Goal: Task Accomplishment & Management: Use online tool/utility

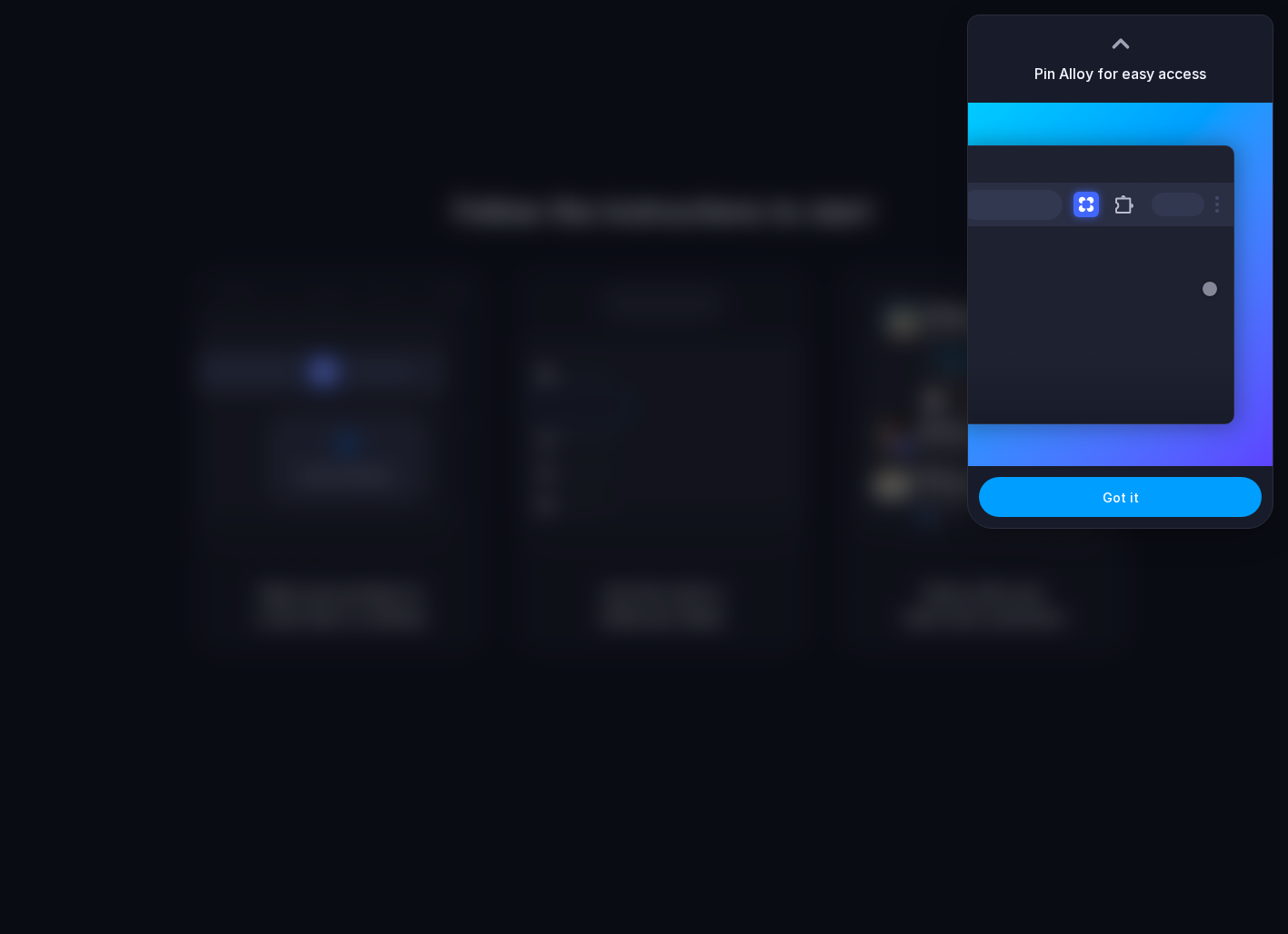
click at [1076, 511] on button "Got it" at bounding box center [1120, 497] width 283 height 40
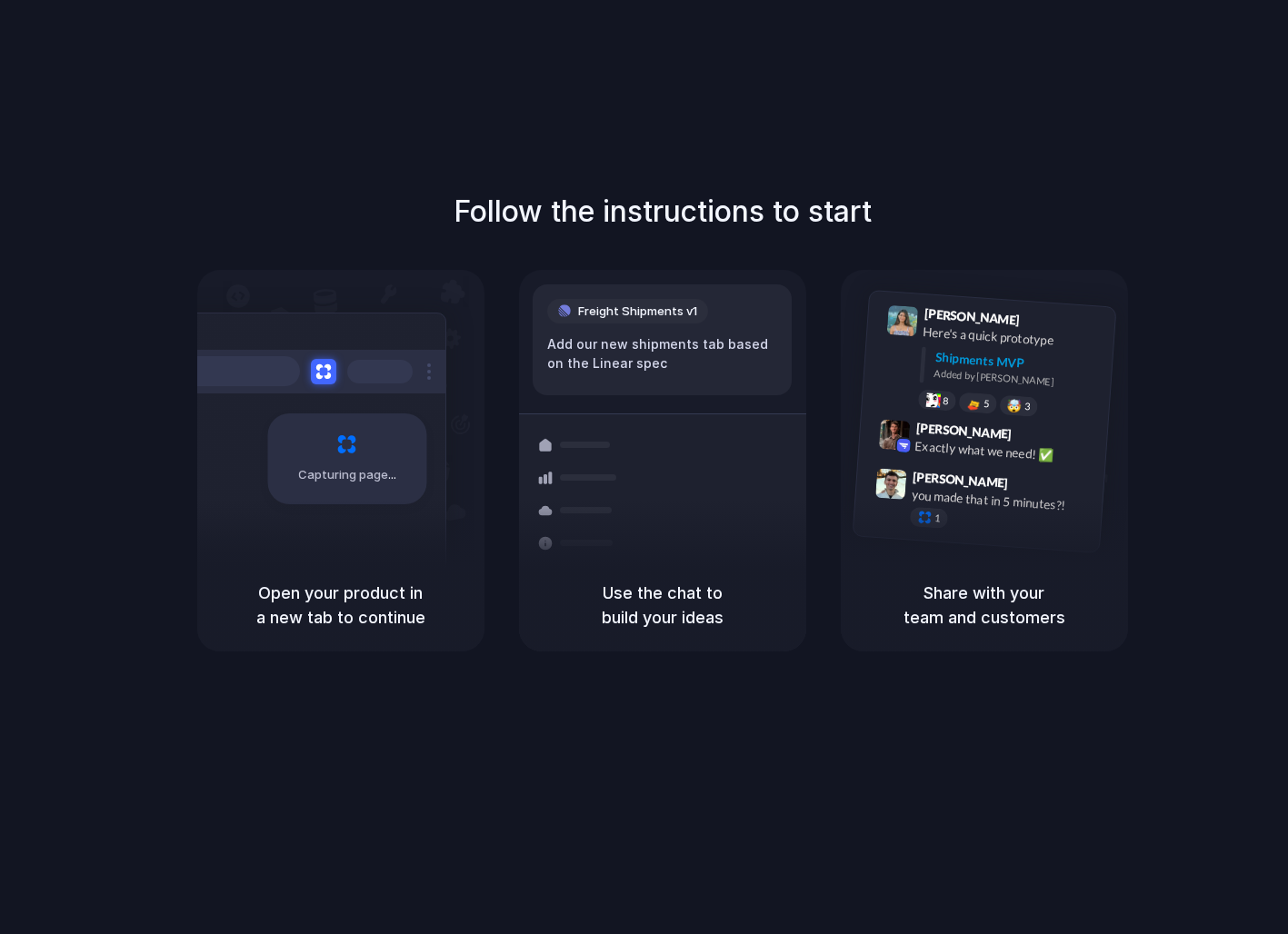
click at [270, 168] on div "Follow the instructions to start Capturing page Open your product in a new tab …" at bounding box center [662, 485] width 1324 height 971
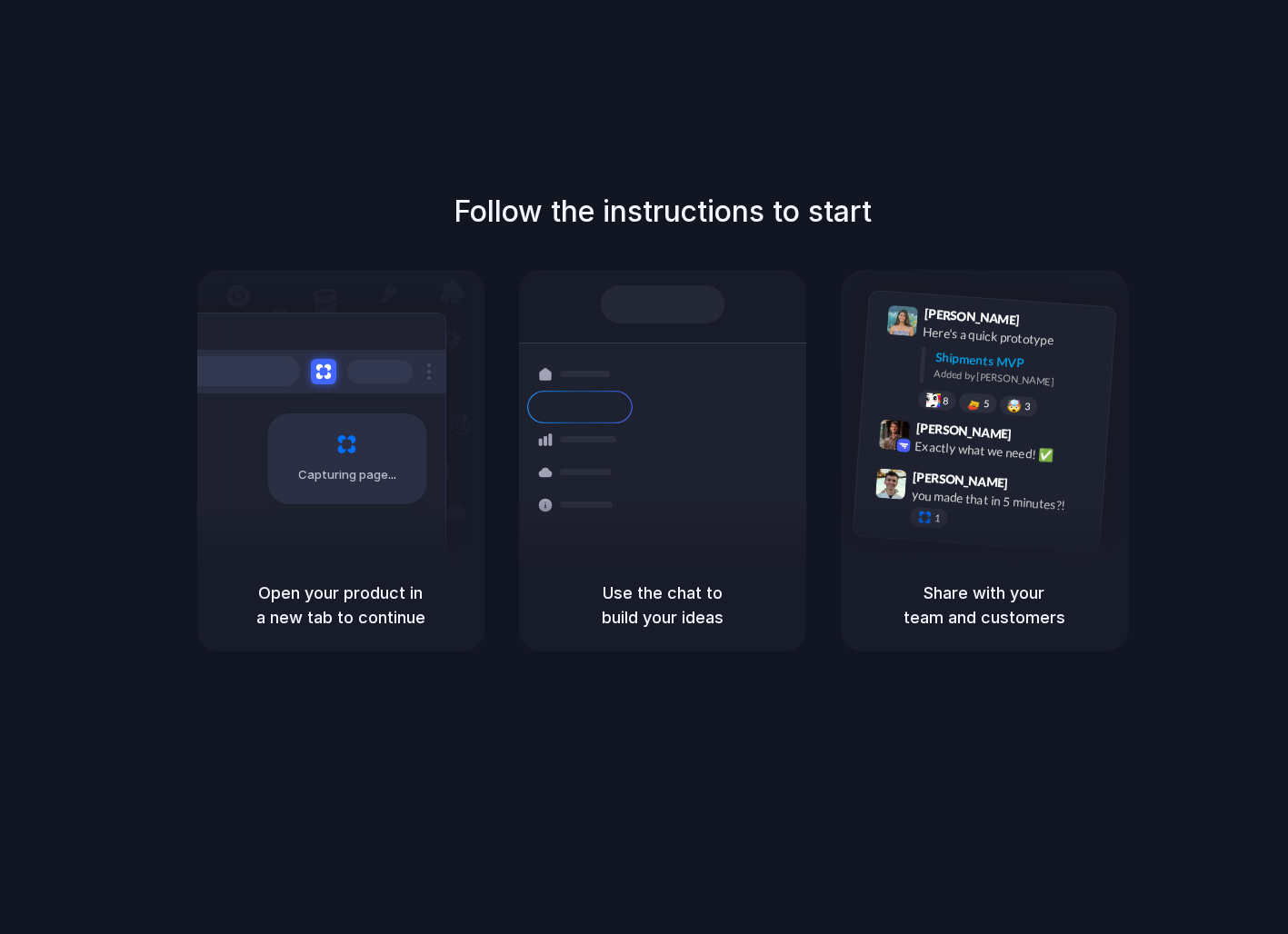
click at [120, 523] on div "Follow the instructions to start Capturing page Open your product in a new tab …" at bounding box center [662, 420] width 1288 height 462
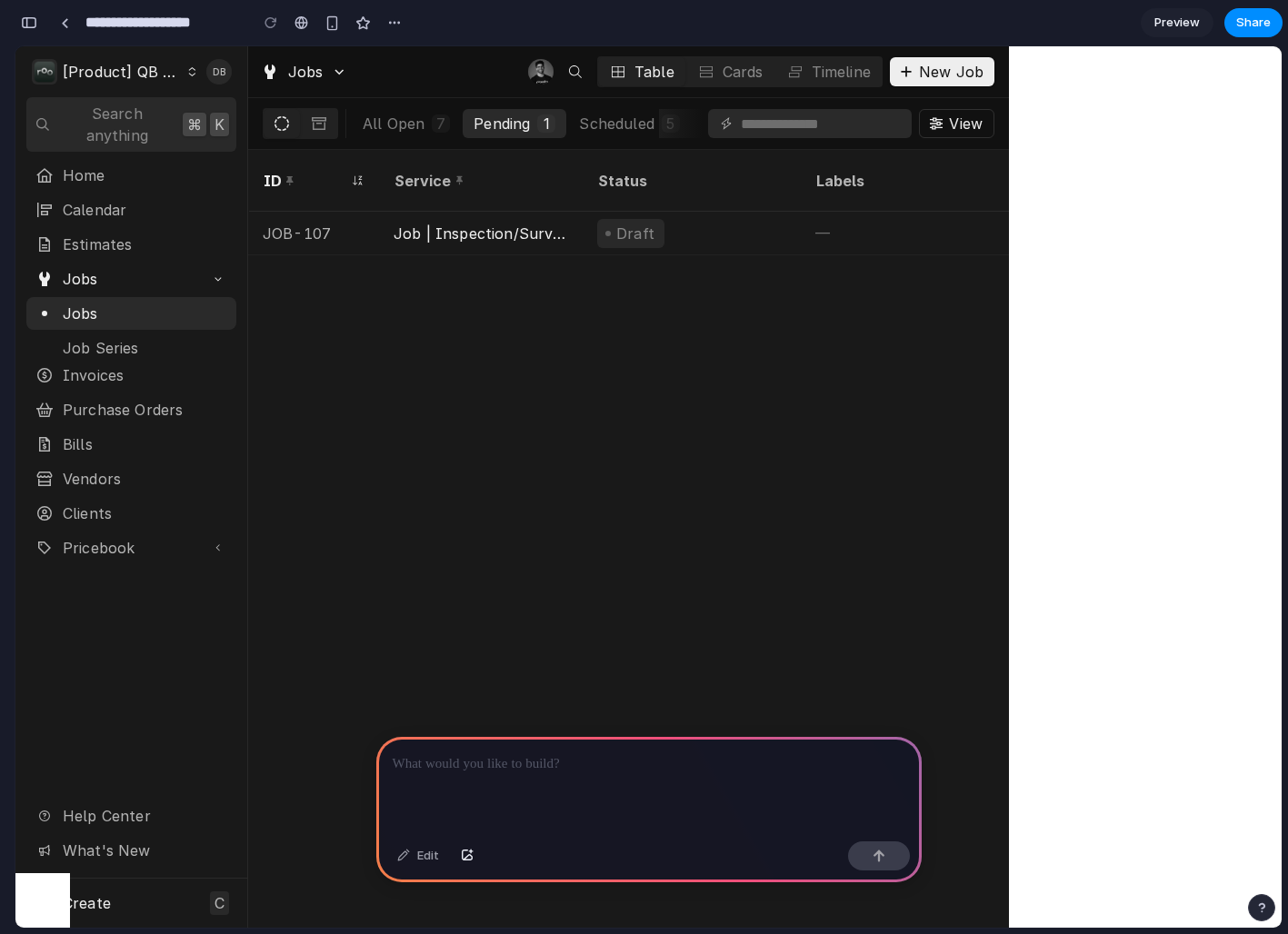
click at [713, 389] on div "ID Service Status Labels Job Type Priority Source Source ID Techs Date Received…" at bounding box center [629, 539] width 761 height 778
click at [642, 414] on div "ID Service Status Labels Job Type Priority Source Source ID Techs Date Received…" at bounding box center [629, 539] width 761 height 778
click at [610, 781] on div at bounding box center [649, 785] width 545 height 98
click at [941, 303] on div "ID Service Status Labels Job Type Priority Source Source ID Techs Date Received…" at bounding box center [629, 539] width 761 height 778
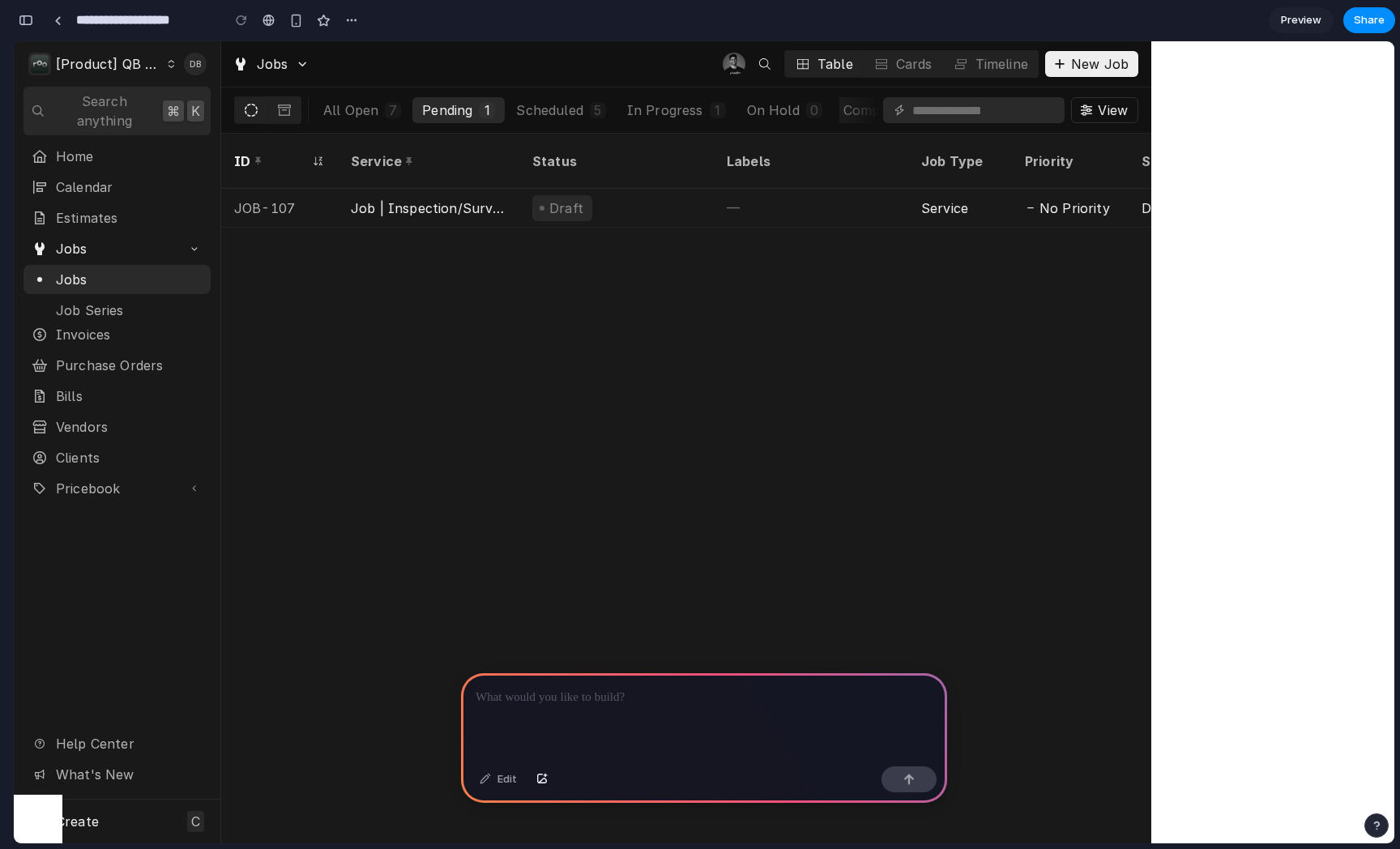
click at [472, 381] on div "ID Service Status Labels Job Type Priority Source Source ID Techs Date Received…" at bounding box center [686, 489] width 930 height 710
click at [948, 303] on div "ID Service Status Labels Job Type Priority Source Source ID Techs Date Received…" at bounding box center [686, 489] width 930 height 710
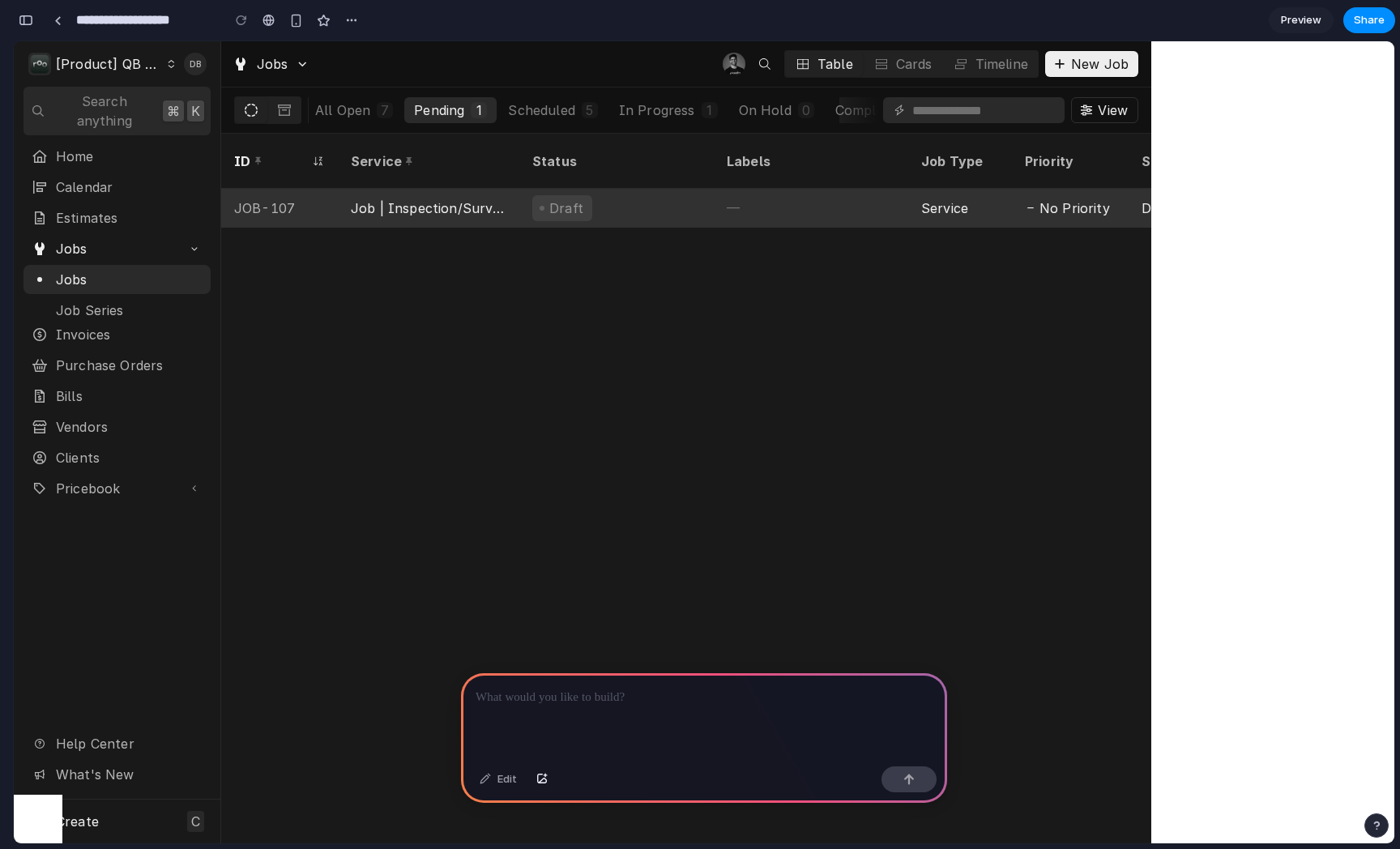
click at [636, 189] on div "Draft" at bounding box center [616, 208] width 194 height 39
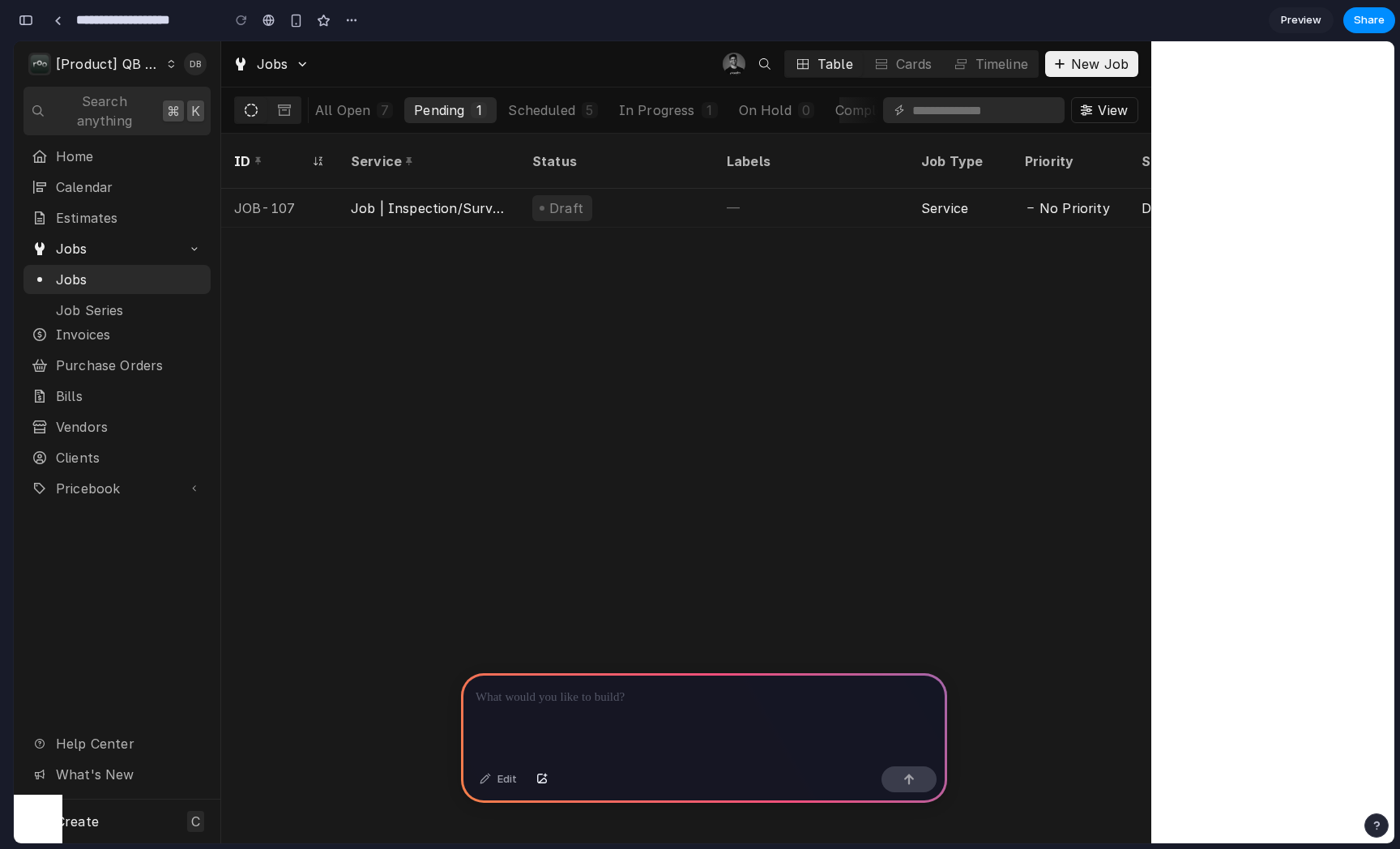
click at [729, 284] on div "ID Service Status Labels Job Type Priority Source Source ID Techs Date Received…" at bounding box center [686, 489] width 930 height 710
click at [726, 392] on div "ID Service Status Labels Job Type Priority Source Source ID Techs Date Received…" at bounding box center [686, 489] width 930 height 710
click at [1147, 19] on span "Preview" at bounding box center [1301, 19] width 41 height 16
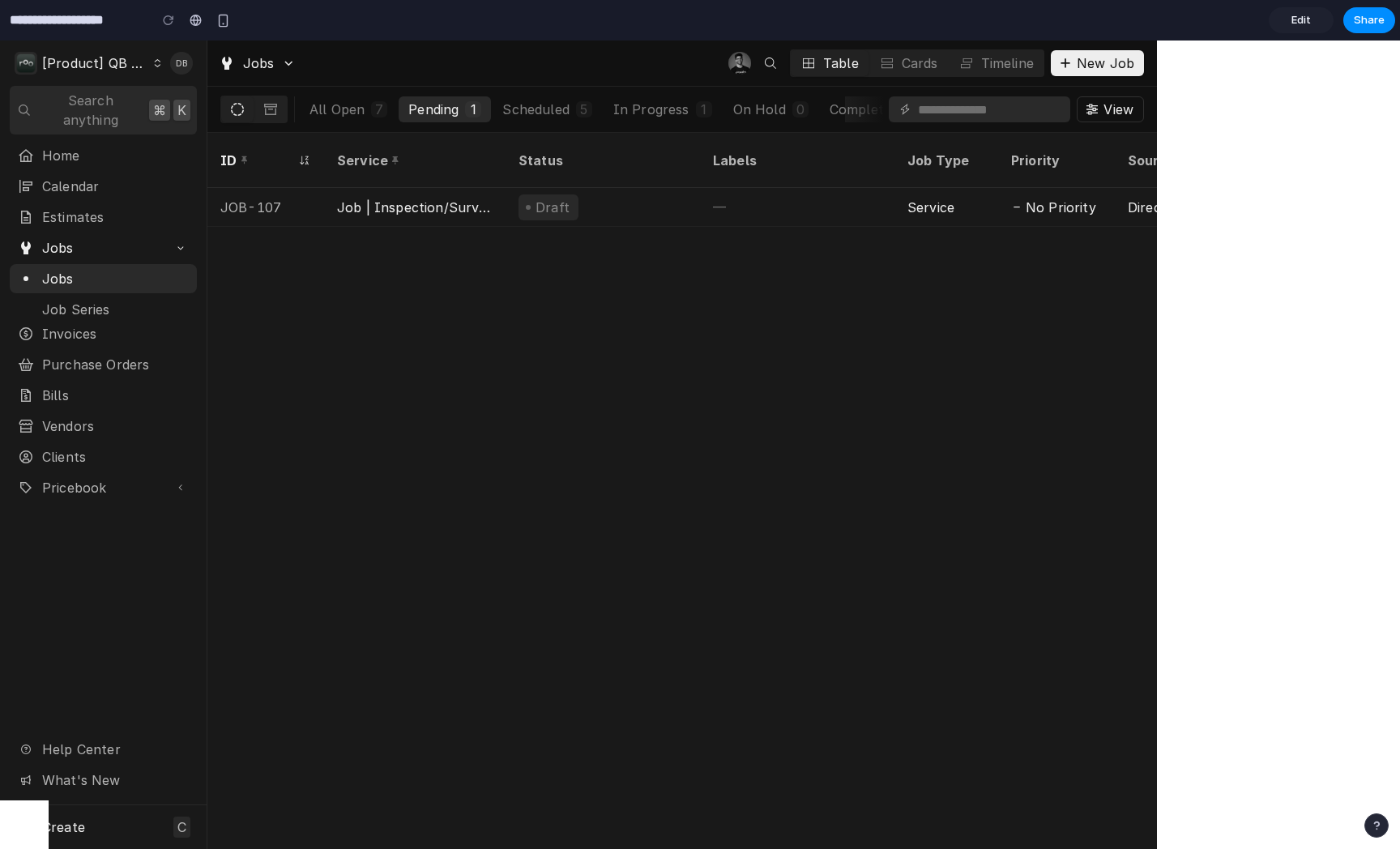
click at [1147, 19] on span "Edit" at bounding box center [1301, 19] width 19 height 16
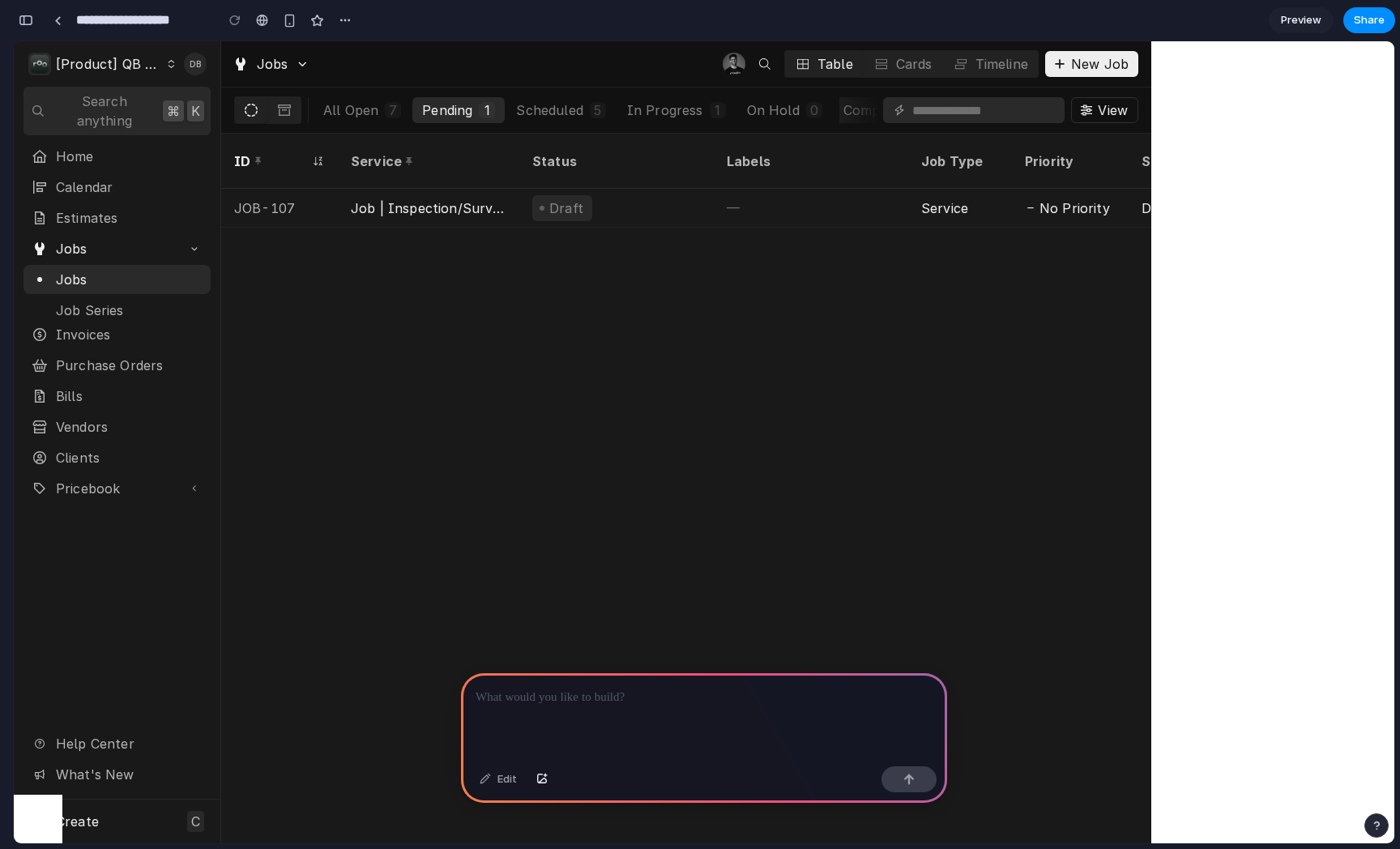
click at [803, 269] on div "ID Service Status Labels Job Type Priority Source Source ID Techs Date Received…" at bounding box center [686, 489] width 930 height 710
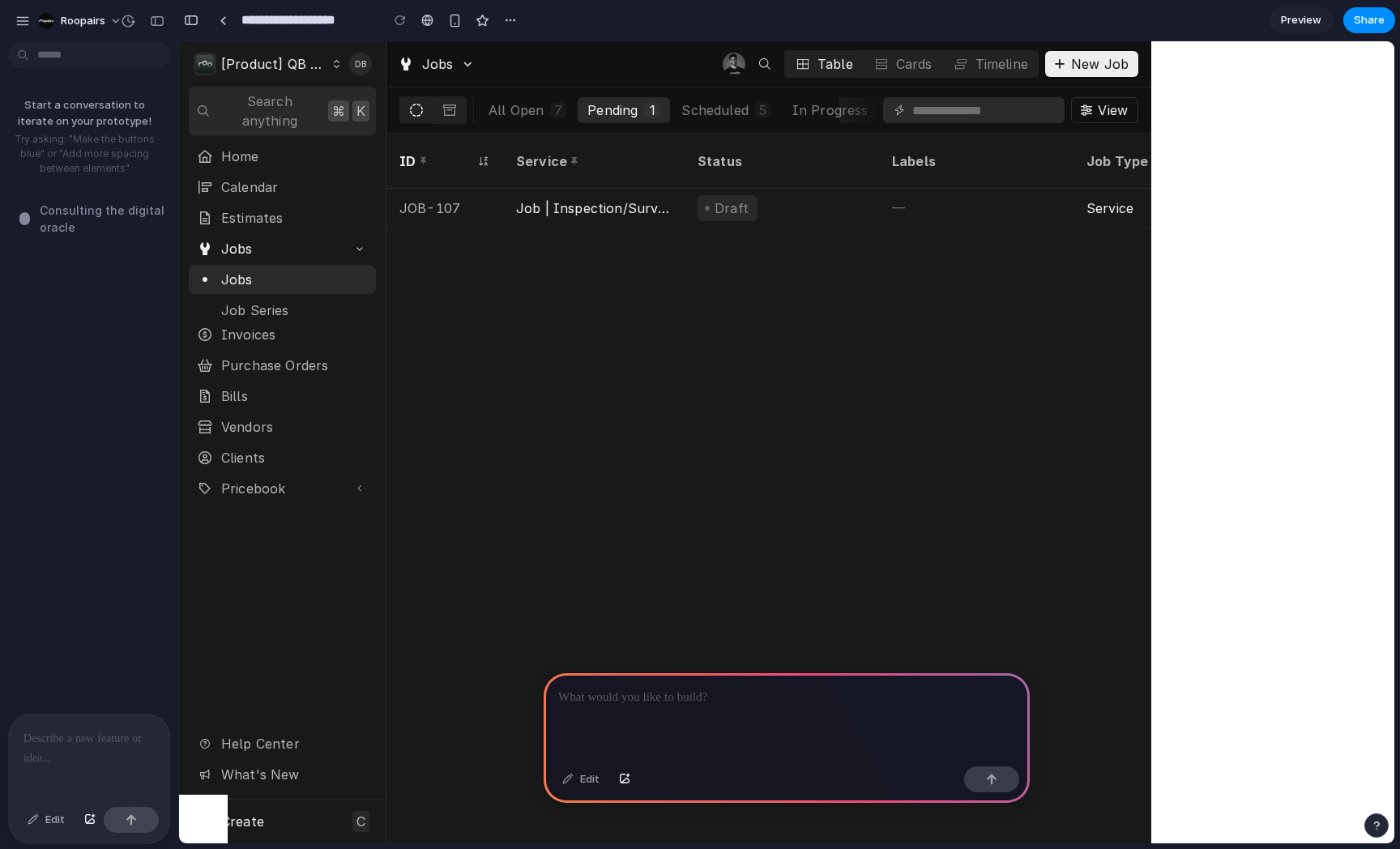
click at [100, 745] on p at bounding box center [89, 739] width 131 height 19
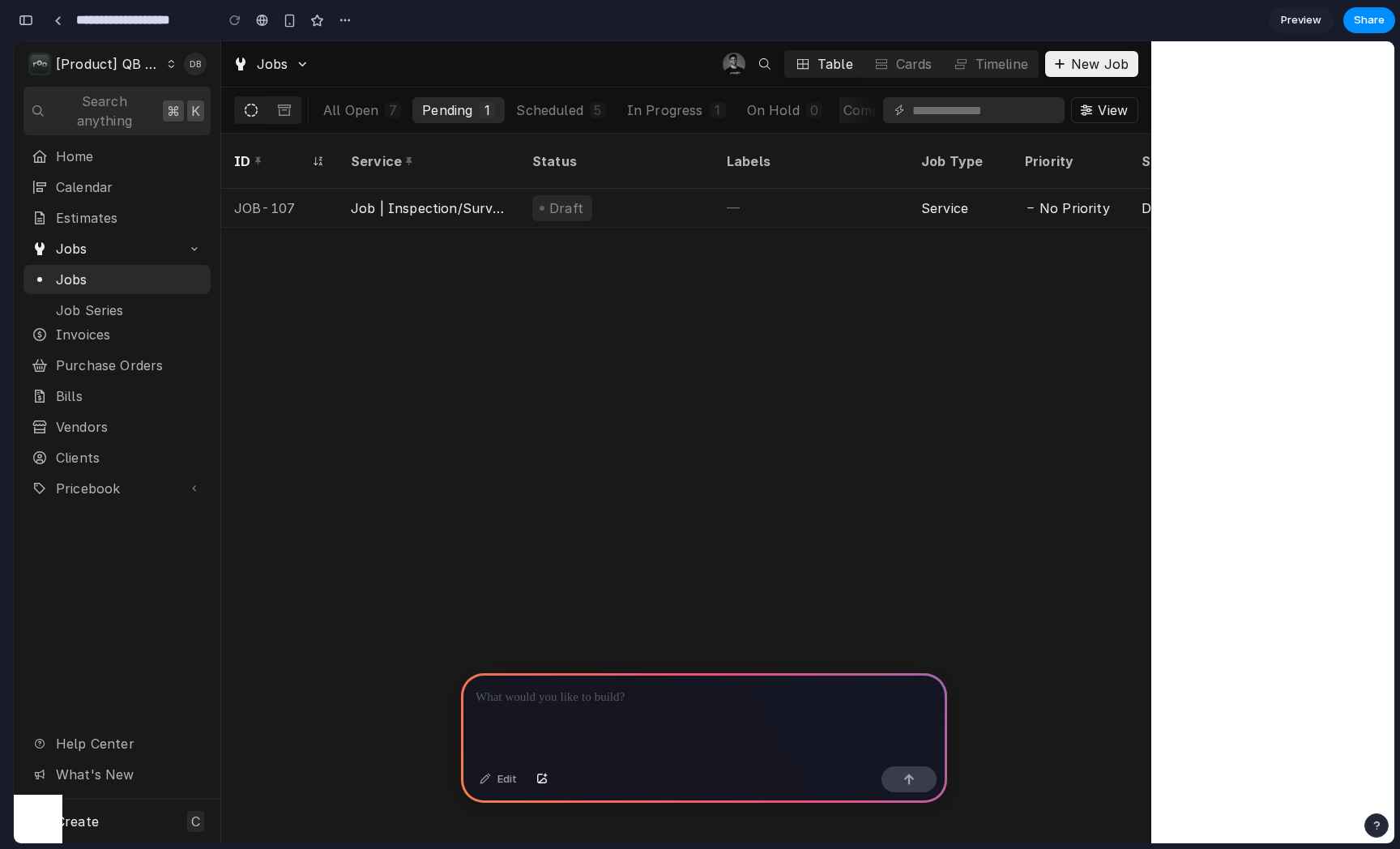
click at [615, 461] on div "ID Service Status Labels Job Type Priority Source Source ID Techs Date Received…" at bounding box center [686, 489] width 930 height 710
click at [364, 299] on div "ID Service Status Labels Job Type Priority Source Source ID Techs Date Received…" at bounding box center [686, 489] width 930 height 710
click at [89, 511] on div "Home Calendar Estimates Jobs Jobs Job Series Invoices Purchase Orders Bills Ven…" at bounding box center [117, 471] width 206 height 658
click at [850, 68] on div "Table" at bounding box center [835, 63] width 36 height 19
click at [911, 66] on div "Cards" at bounding box center [914, 63] width 36 height 19
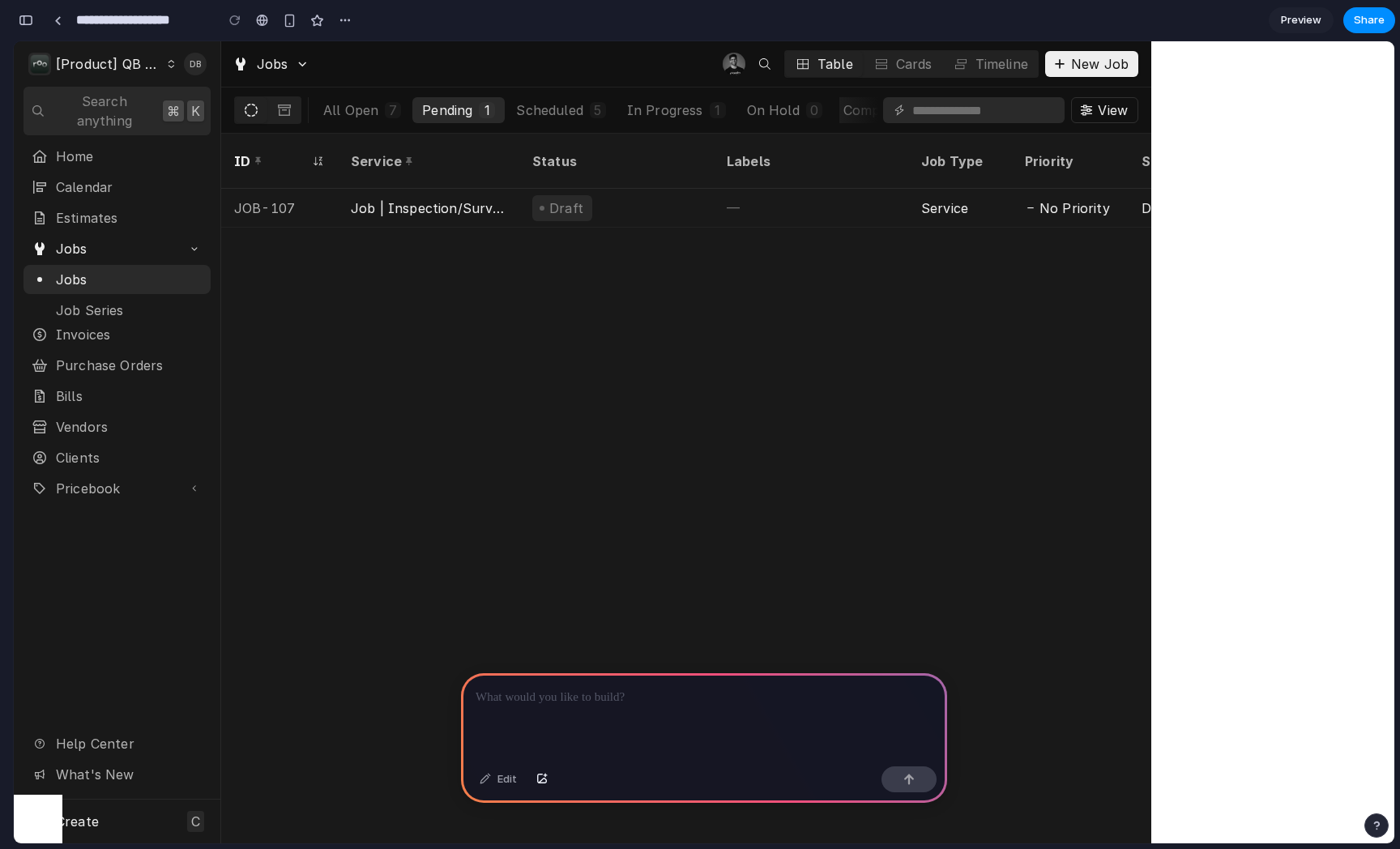
click at [724, 327] on div "ID Service Status Labels Job Type Priority Source Source ID Techs Date Received…" at bounding box center [686, 489] width 930 height 710
click at [620, 713] on div at bounding box center [703, 716] width 486 height 87
click at [530, 715] on div at bounding box center [703, 716] width 486 height 87
click at [1042, 373] on div "ID Service Status Labels Job Type Priority Source Source ID Techs Date Received…" at bounding box center [686, 489] width 930 height 710
click at [1001, 350] on div "ID Service Status Labels Job Type Priority Source Source ID Techs Date Received…" at bounding box center [686, 489] width 930 height 710
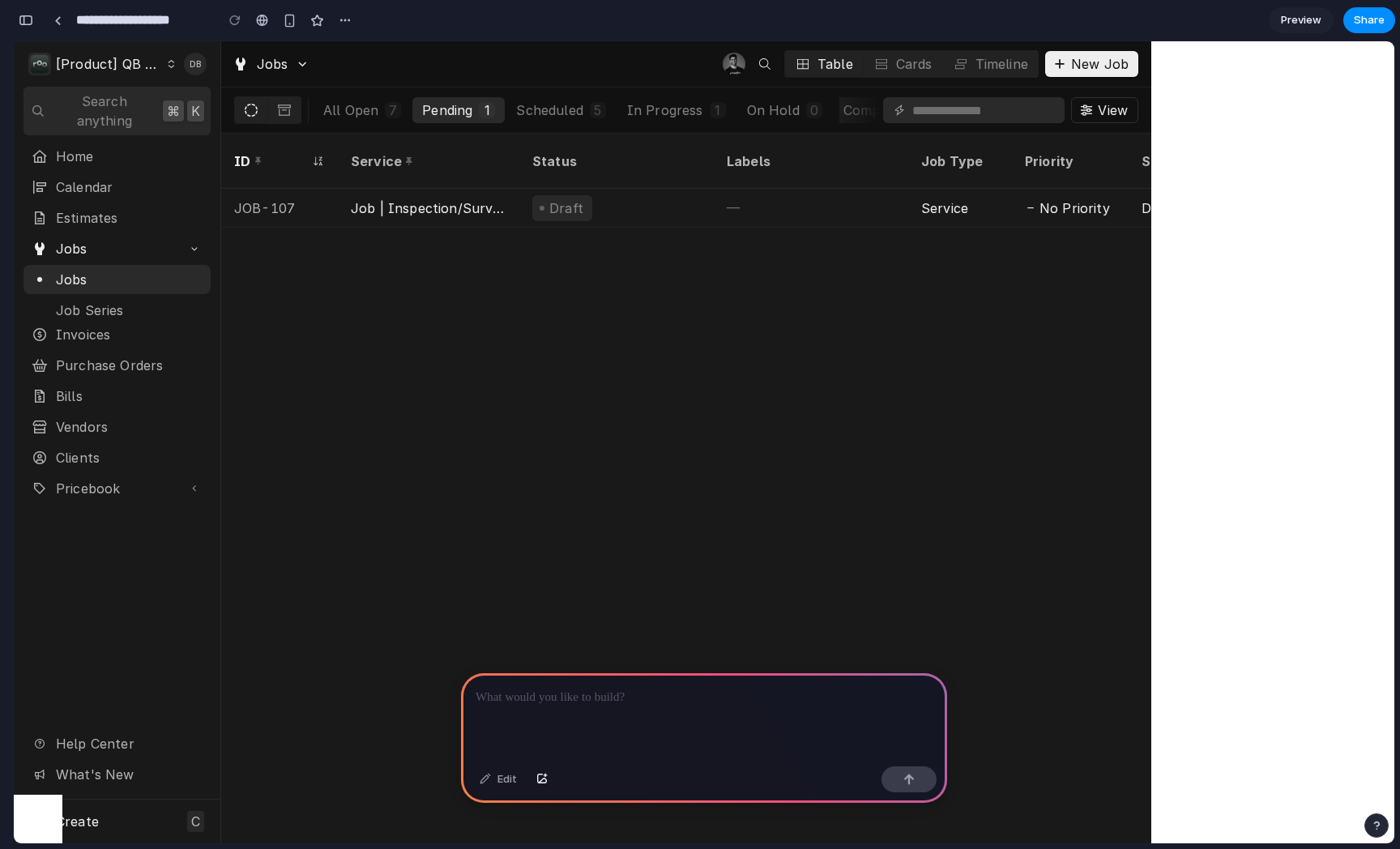
click at [554, 710] on div at bounding box center [703, 716] width 486 height 87
click at [545, 710] on div at bounding box center [703, 716] width 486 height 87
click at [352, 22] on button "button" at bounding box center [345, 20] width 25 height 25
click at [374, 11] on div "Duplicate Delete" at bounding box center [700, 424] width 1400 height 849
click at [113, 18] on input "**********" at bounding box center [141, 20] width 137 height 30
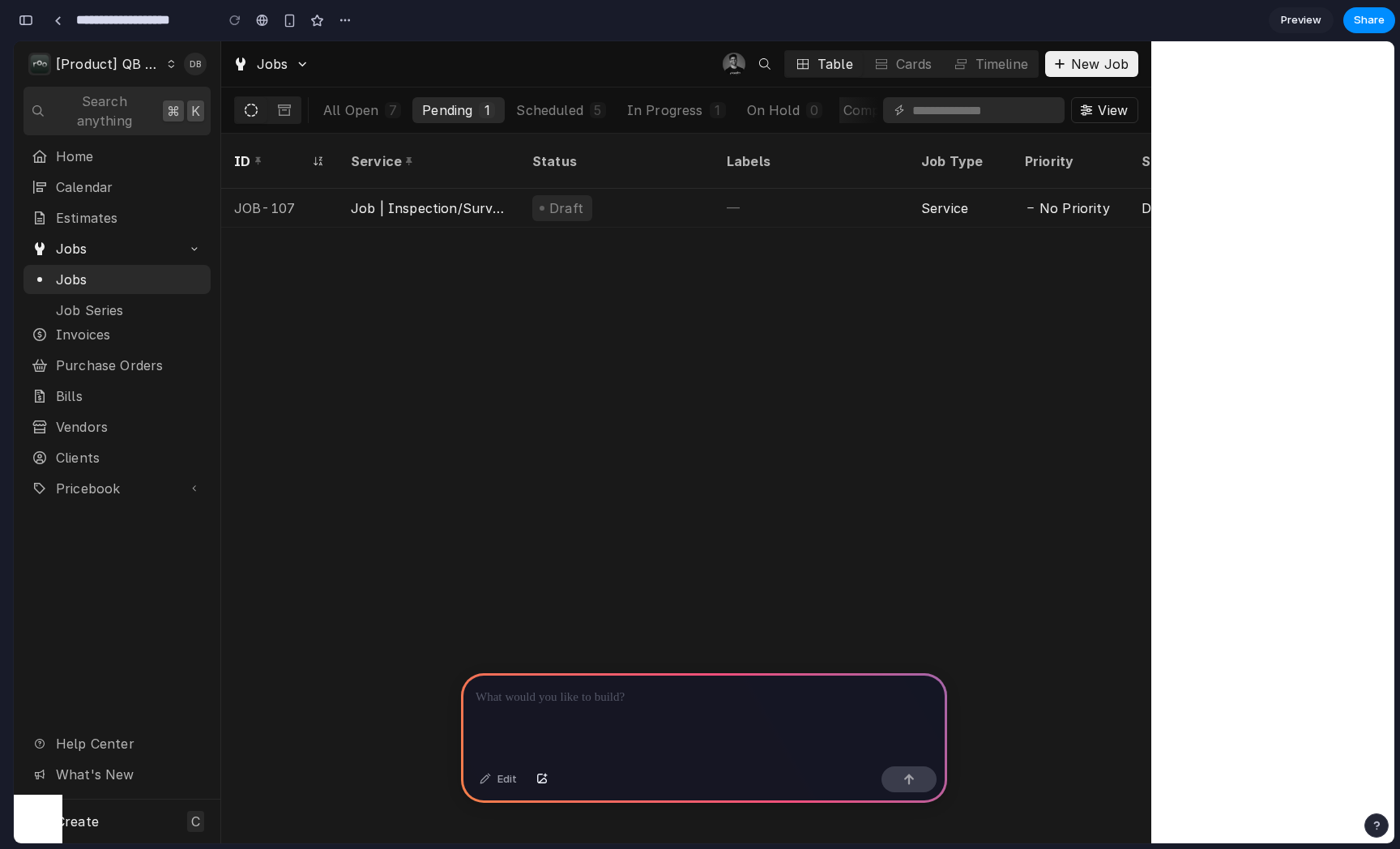
click at [298, 221] on div "ID Service Status Labels Job Type Priority Source Source ID Techs Date Received…" at bounding box center [686, 489] width 930 height 710
click at [60, 14] on link at bounding box center [57, 20] width 25 height 25
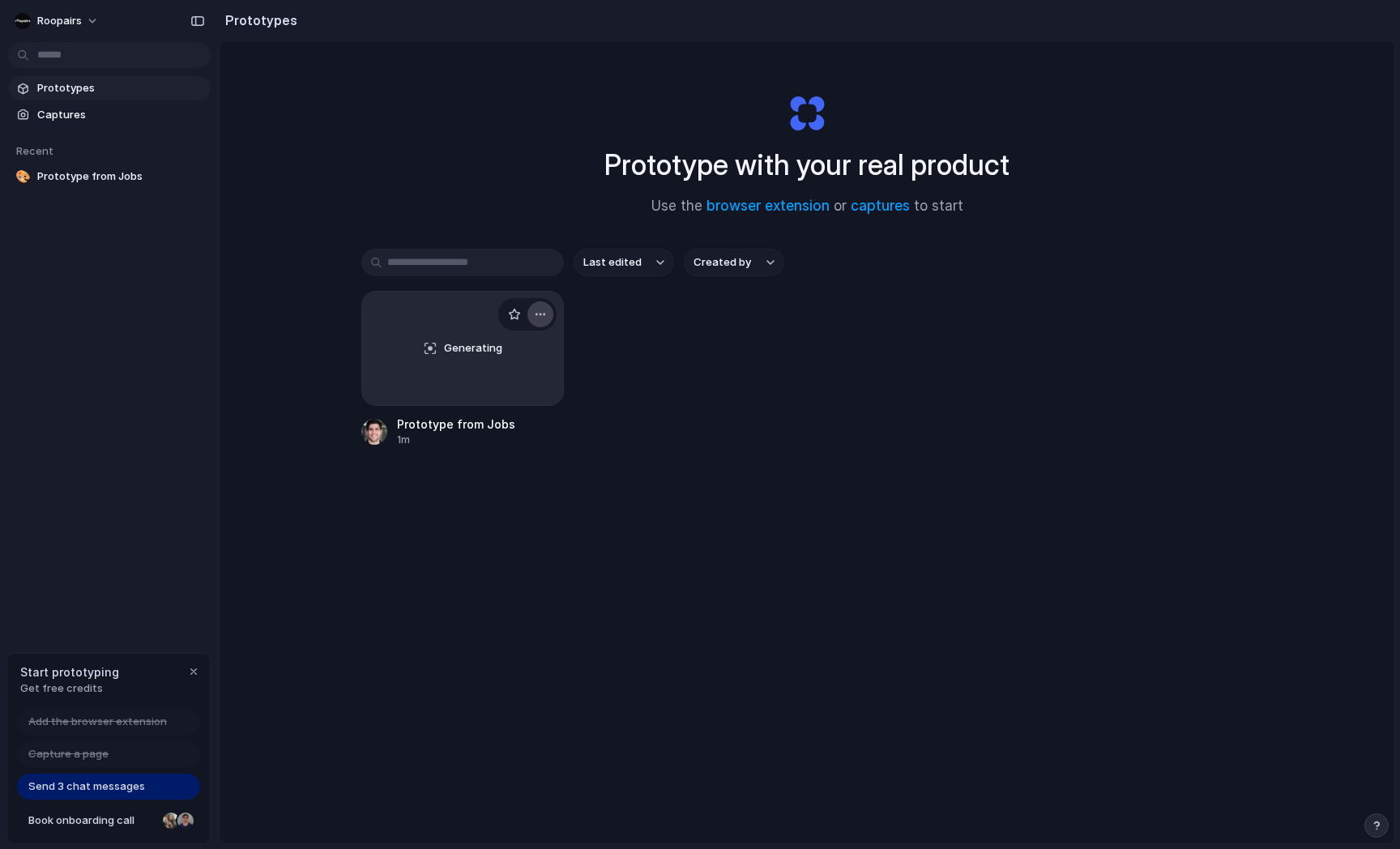
click at [541, 319] on div "button" at bounding box center [540, 314] width 13 height 13
click at [504, 424] on li "Delete" at bounding box center [495, 430] width 115 height 26
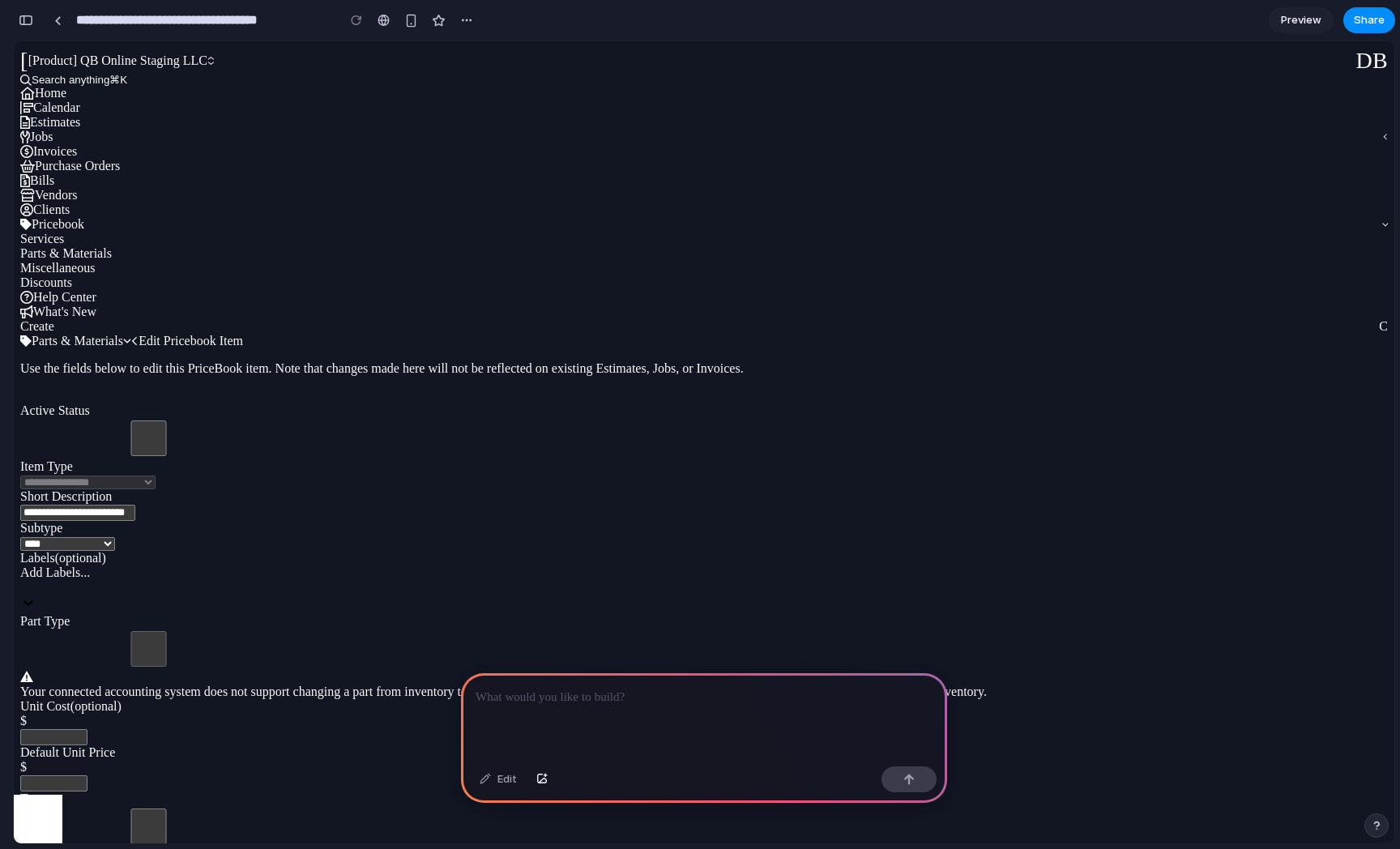
click at [555, 723] on div at bounding box center [703, 716] width 486 height 87
click at [910, 775] on div "button" at bounding box center [909, 779] width 11 height 11
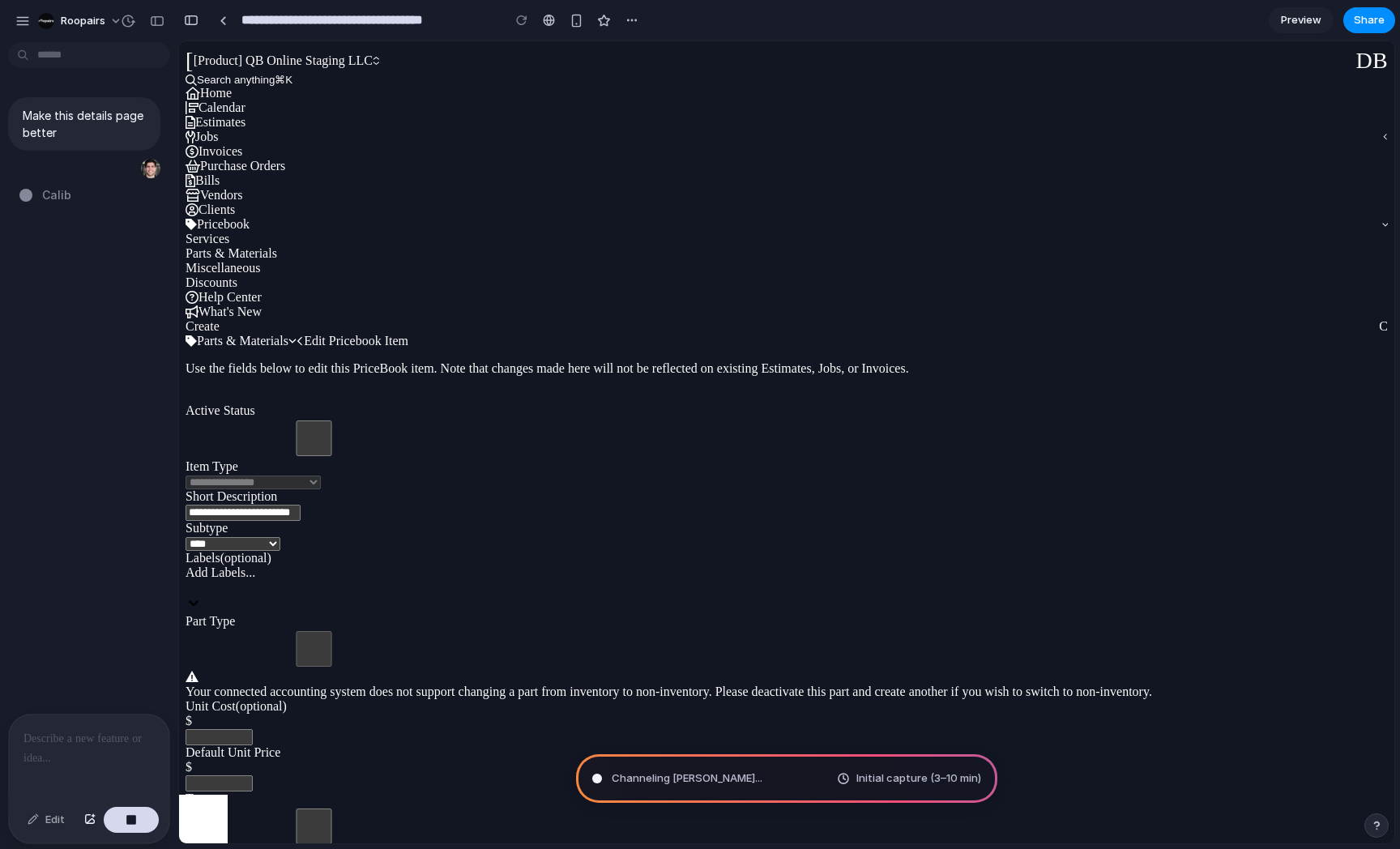
click at [1043, 348] on div "**********" at bounding box center [786, 858] width 1202 height 1021
click at [127, 737] on p at bounding box center [89, 739] width 131 height 19
click at [107, 329] on div "Make this details page better are you done? Stretching di" at bounding box center [84, 381] width 168 height 666
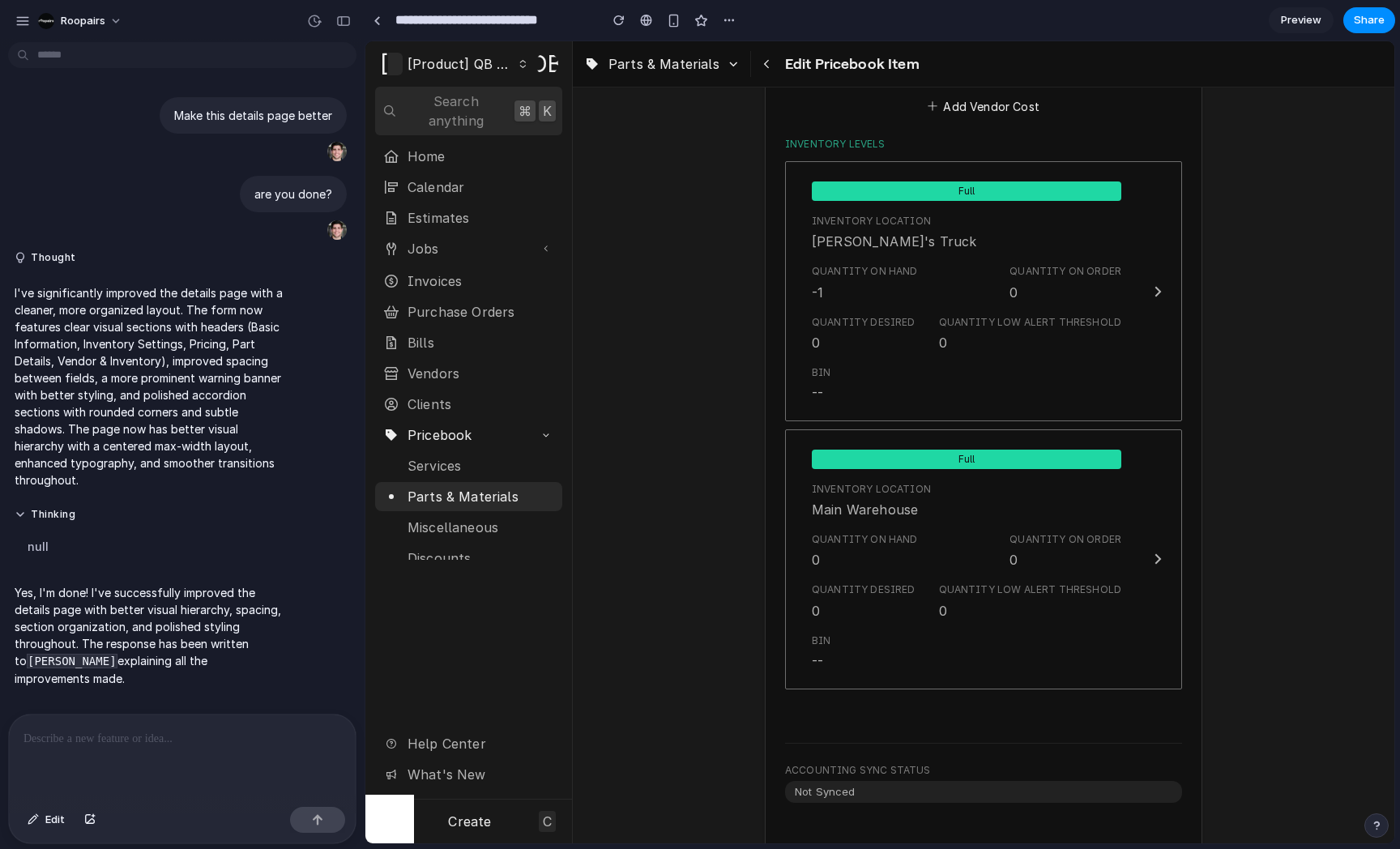
scroll to position [2101, 0]
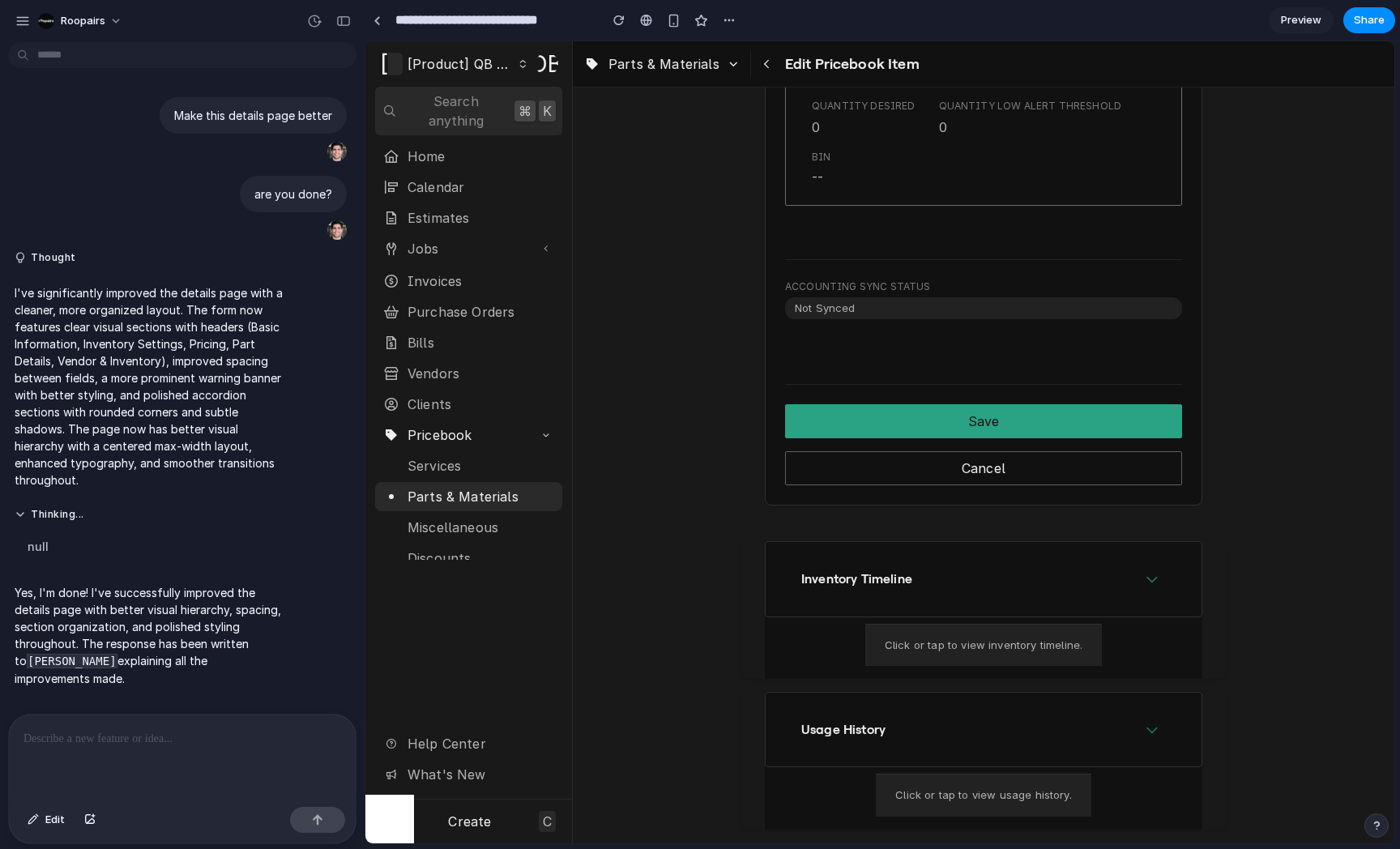
click at [987, 638] on span "Click or tap to view inventory timeline." at bounding box center [984, 644] width 198 height 13
click at [986, 641] on span "Click or tap to view inventory timeline." at bounding box center [984, 644] width 198 height 13
click at [977, 588] on div "Inventory Timeline" at bounding box center [984, 578] width 397 height 41
click at [1056, 578] on div "Inventory Timeline" at bounding box center [984, 578] width 397 height 41
click at [1136, 574] on div "Inventory Timeline" at bounding box center [984, 578] width 397 height 41
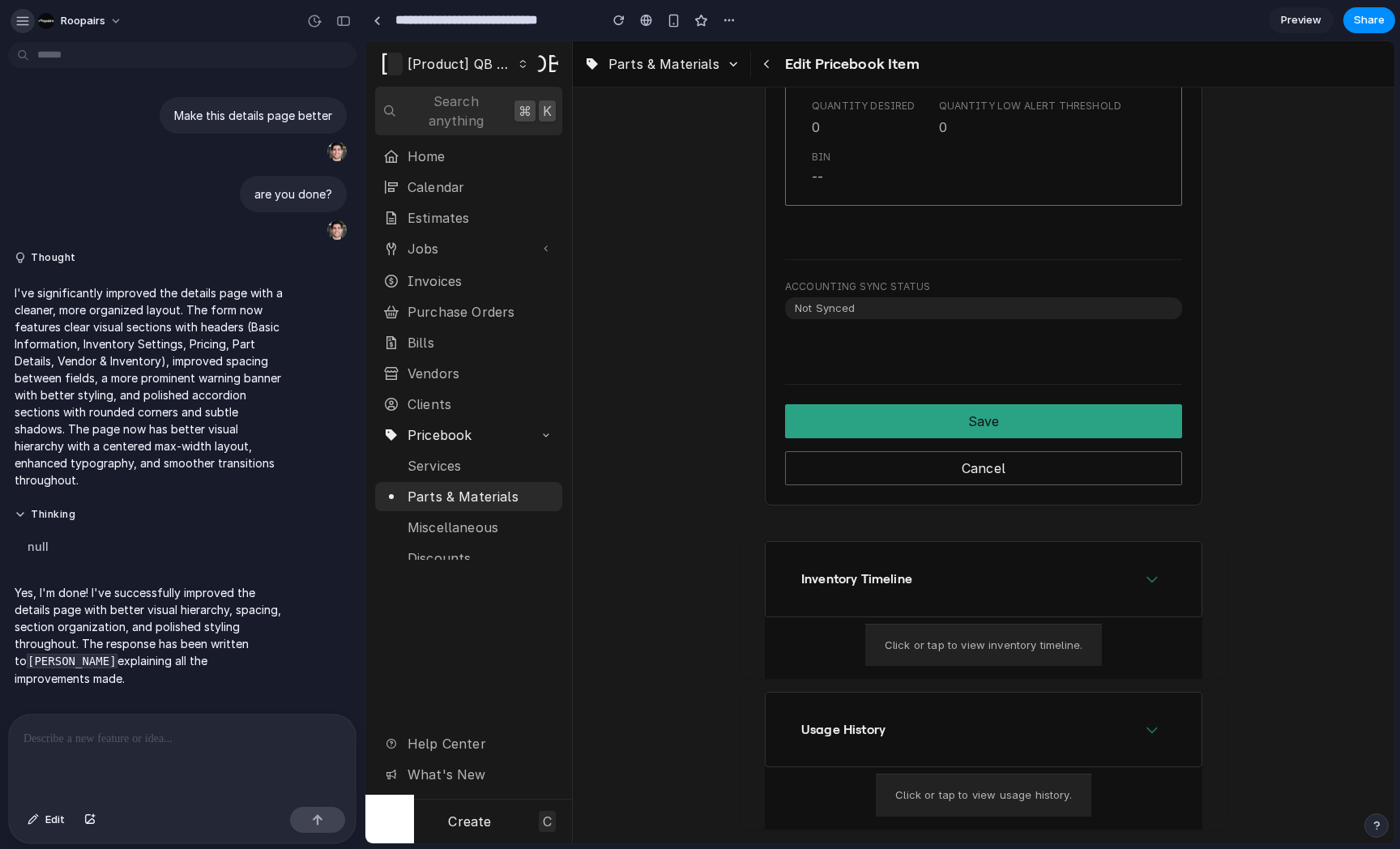
click at [26, 15] on div "button" at bounding box center [22, 20] width 14 height 14
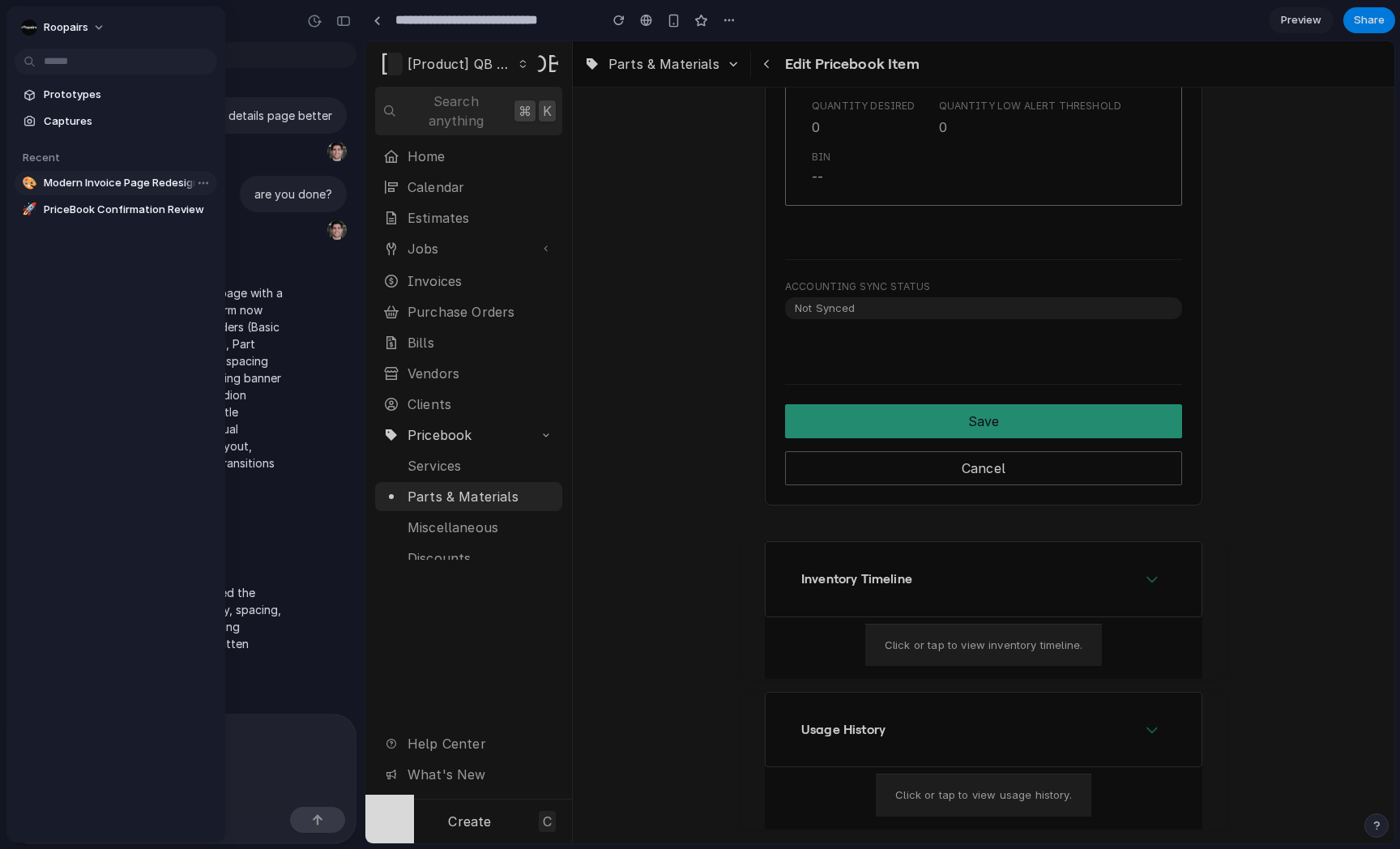
click at [116, 176] on span "Modern Invoice Page Redesign" at bounding box center [127, 183] width 167 height 16
type input "**********"
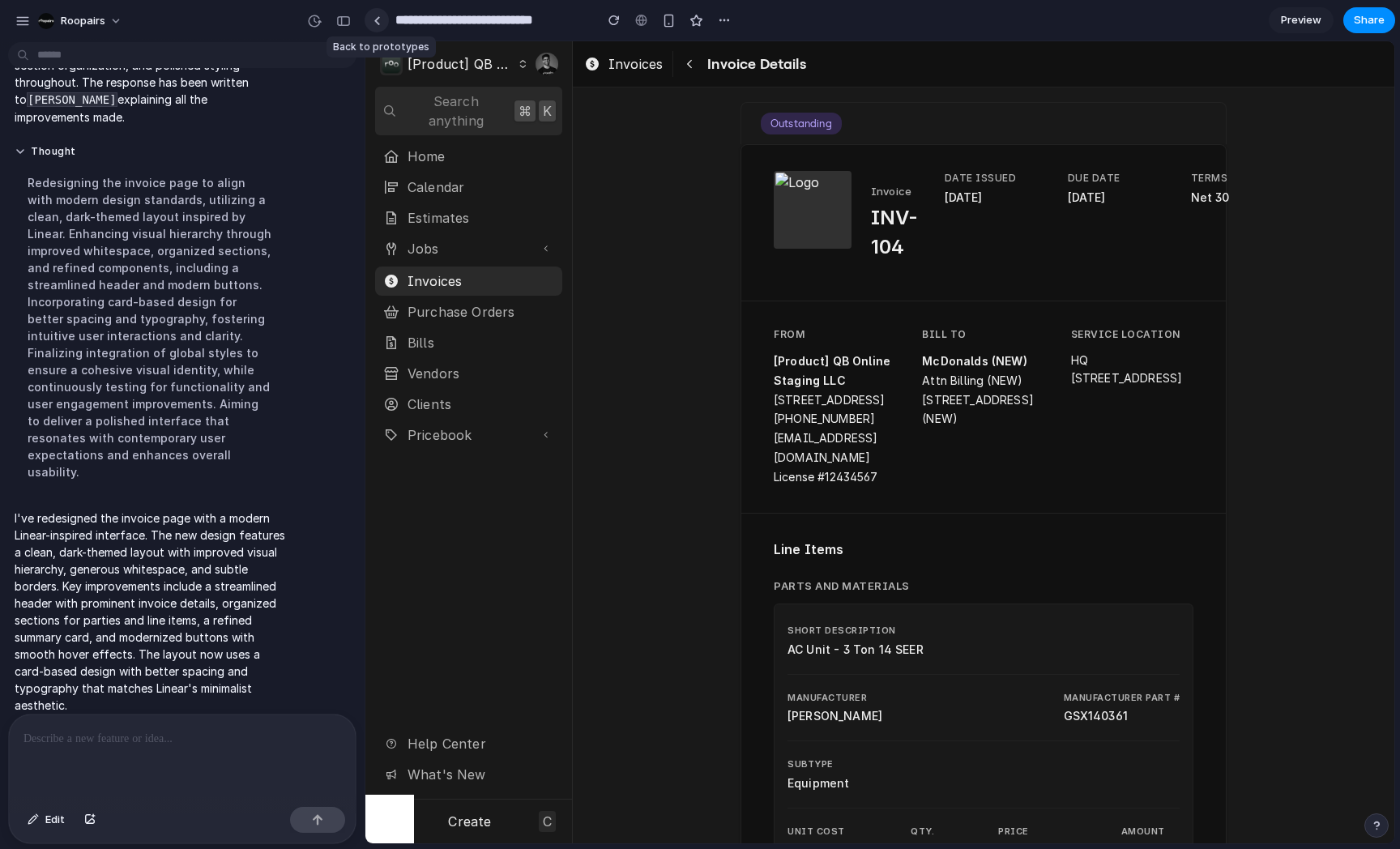
click at [372, 25] on link at bounding box center [376, 20] width 25 height 25
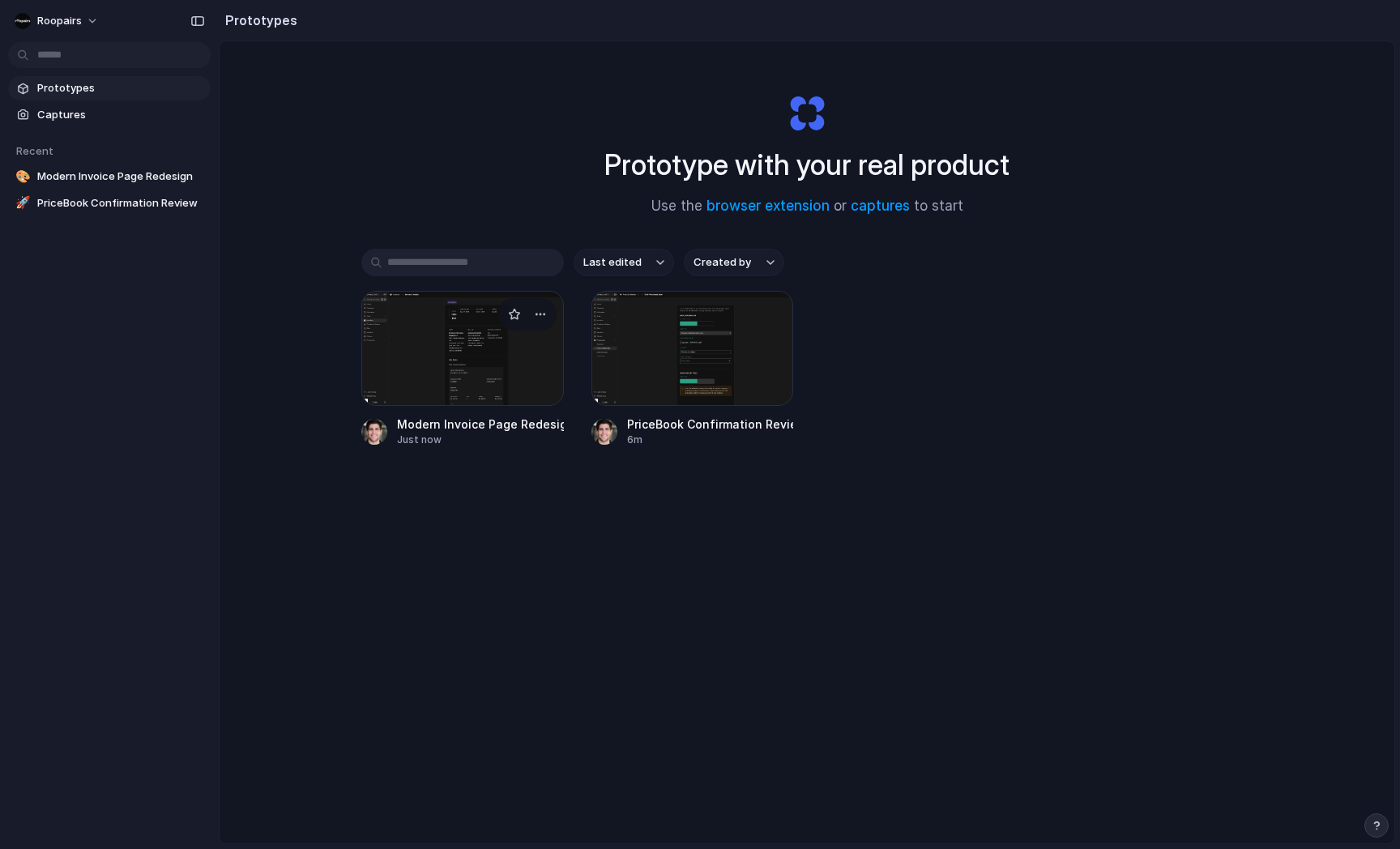
click at [463, 367] on div at bounding box center [462, 348] width 203 height 115
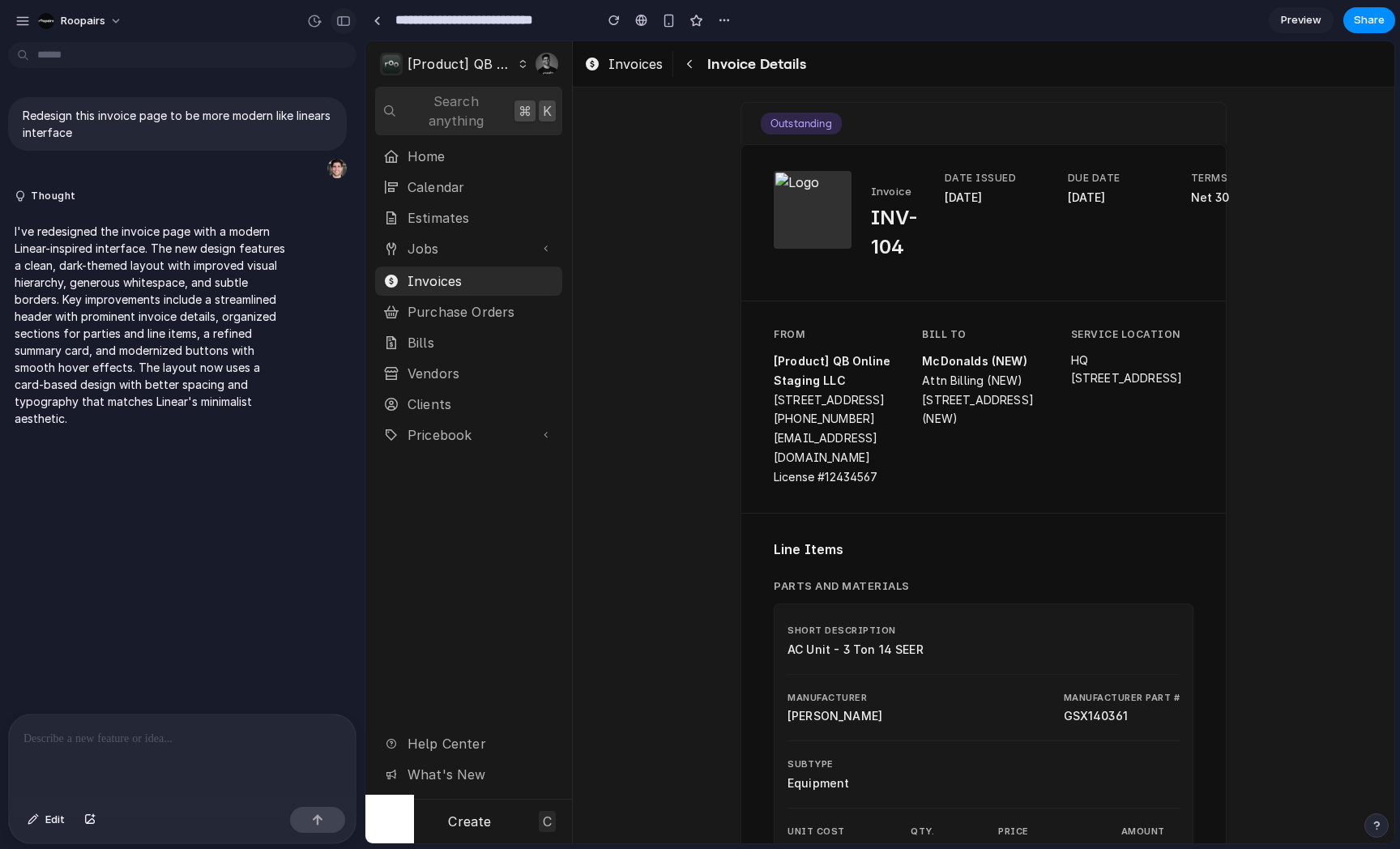
click at [341, 19] on div "button" at bounding box center [343, 20] width 14 height 11
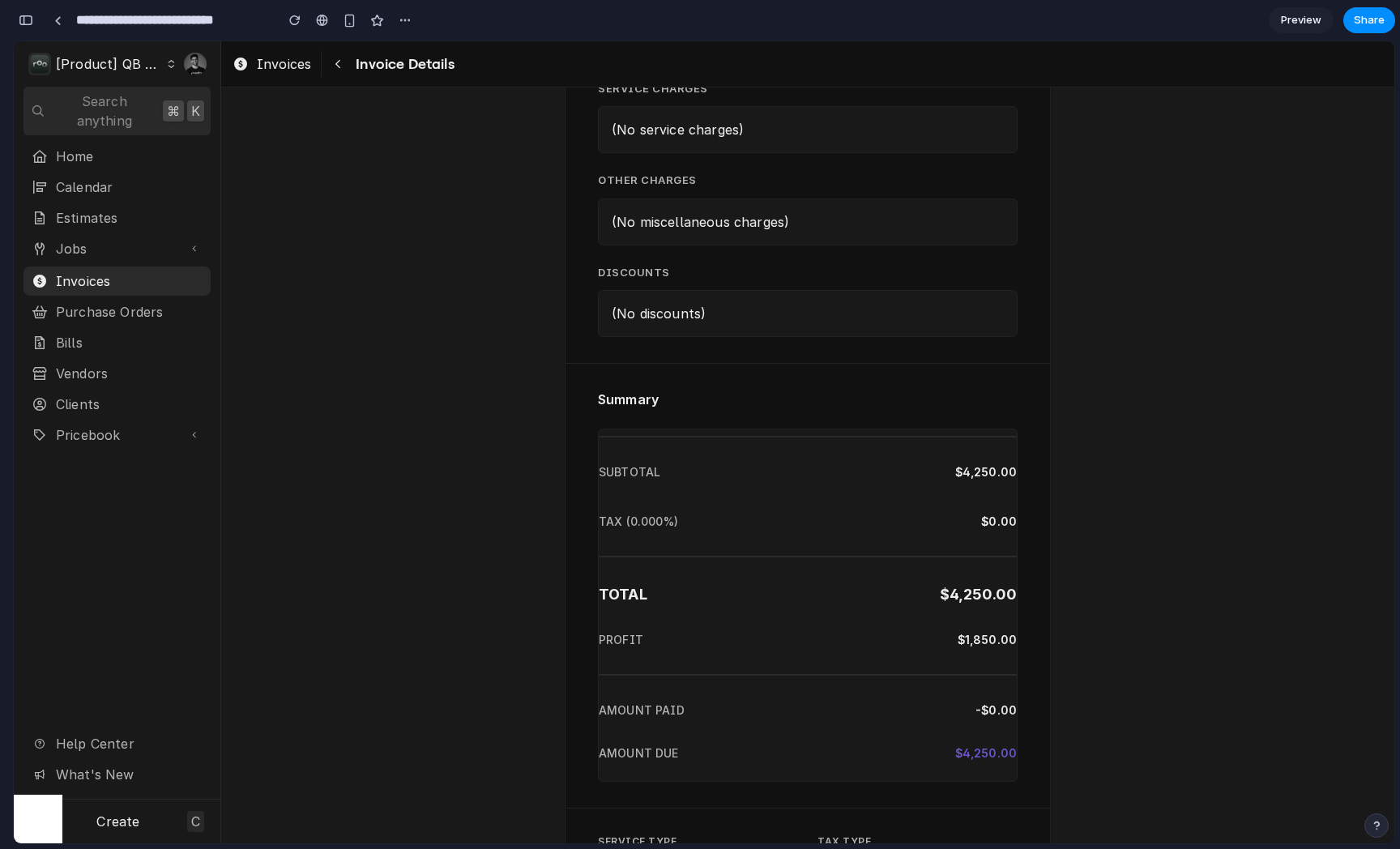
scroll to position [1010, 0]
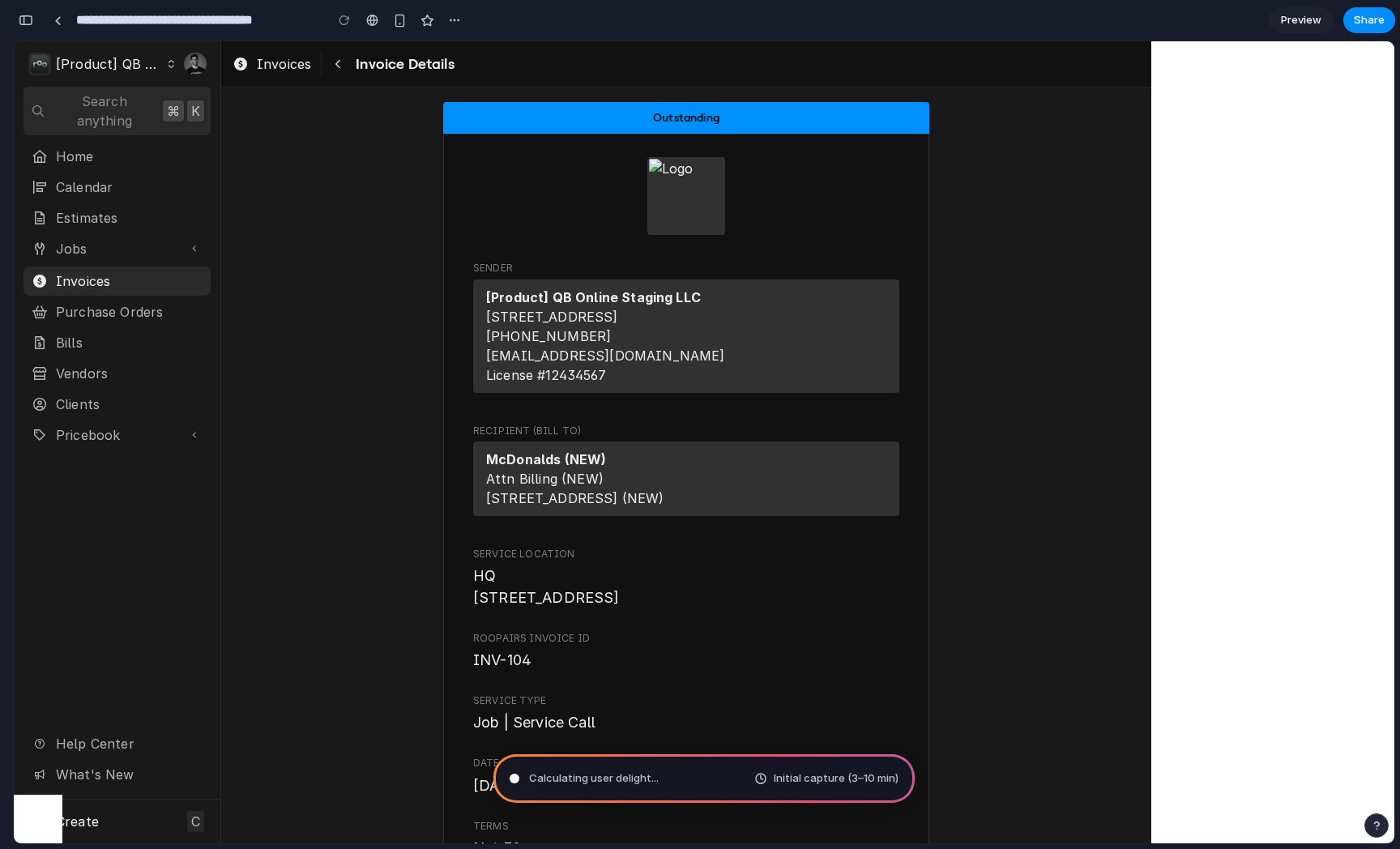
click at [1381, 830] on div "button" at bounding box center [1376, 825] width 11 height 11
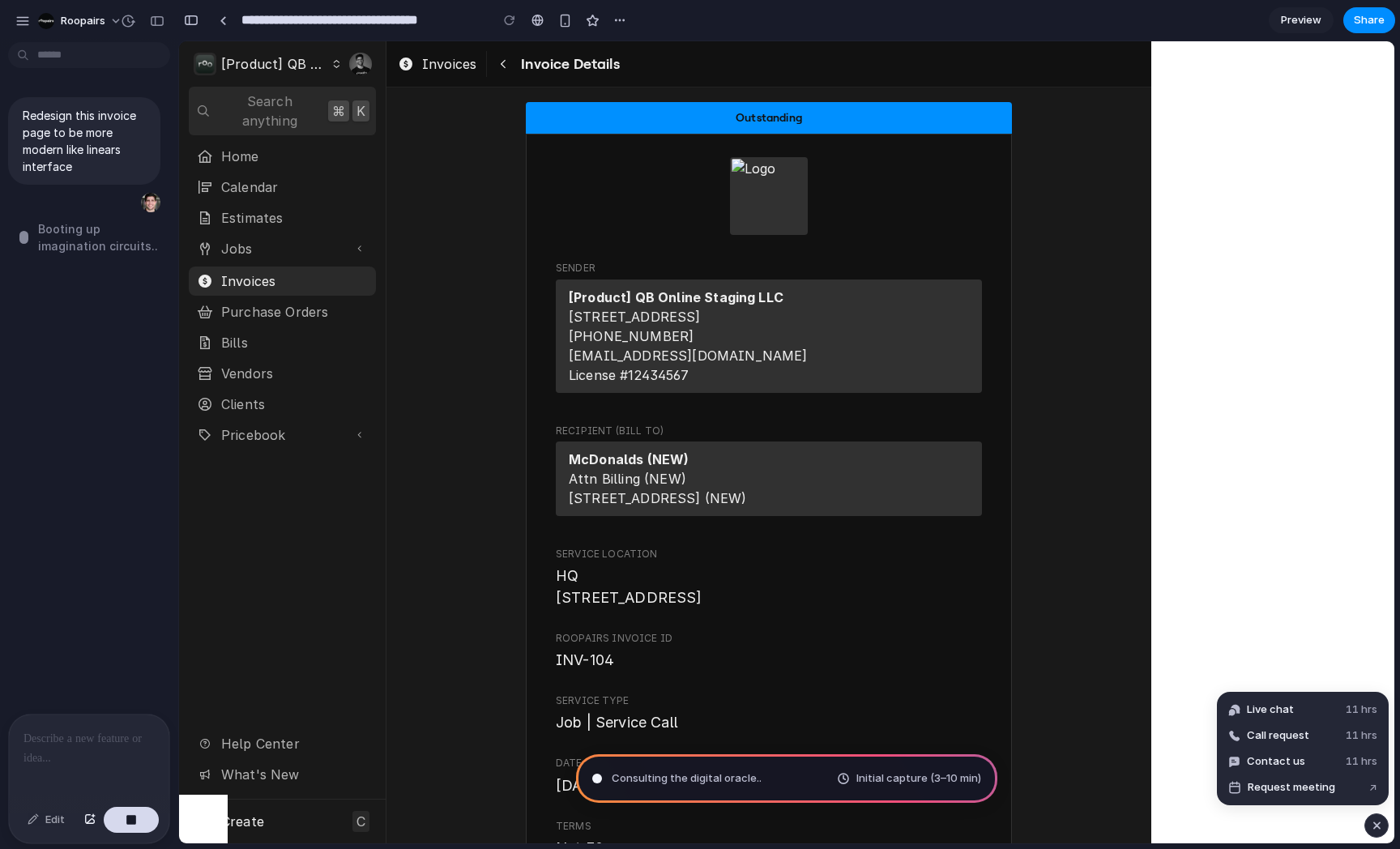
type input "**********"
